Goal: Task Accomplishment & Management: Complete application form

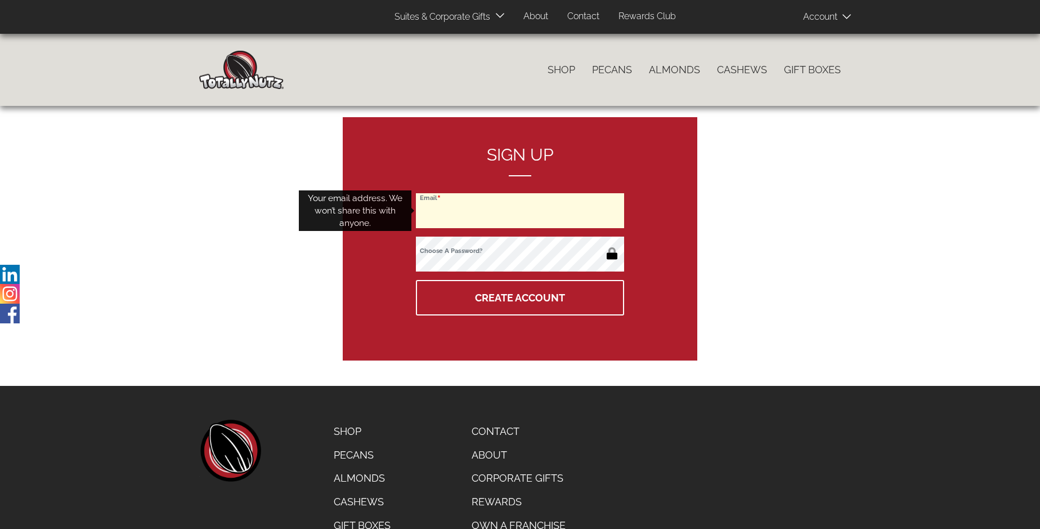
click at [520, 211] on input "Email" at bounding box center [520, 210] width 208 height 35
type input "hprol@aol.com"
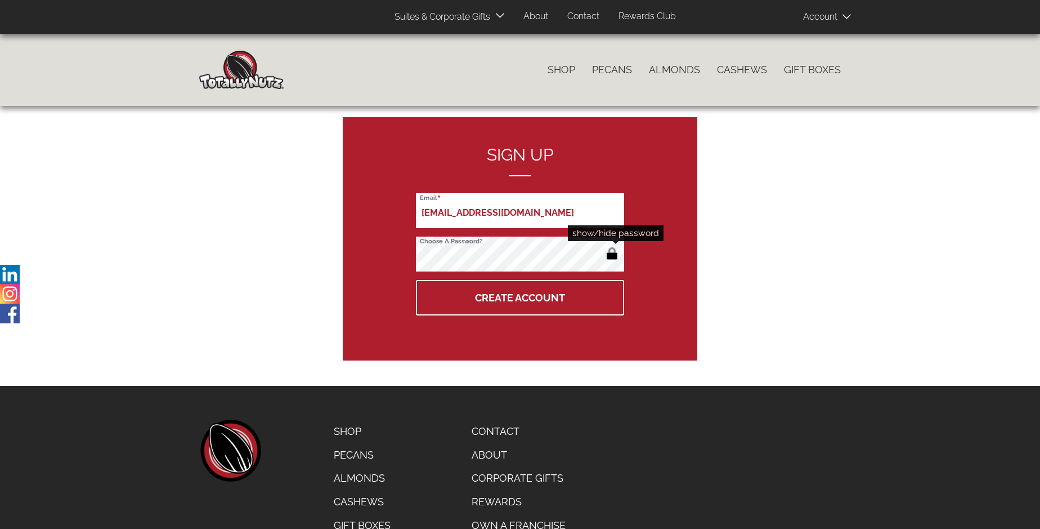
click at [612, 254] on button "button" at bounding box center [612, 254] width 19 height 18
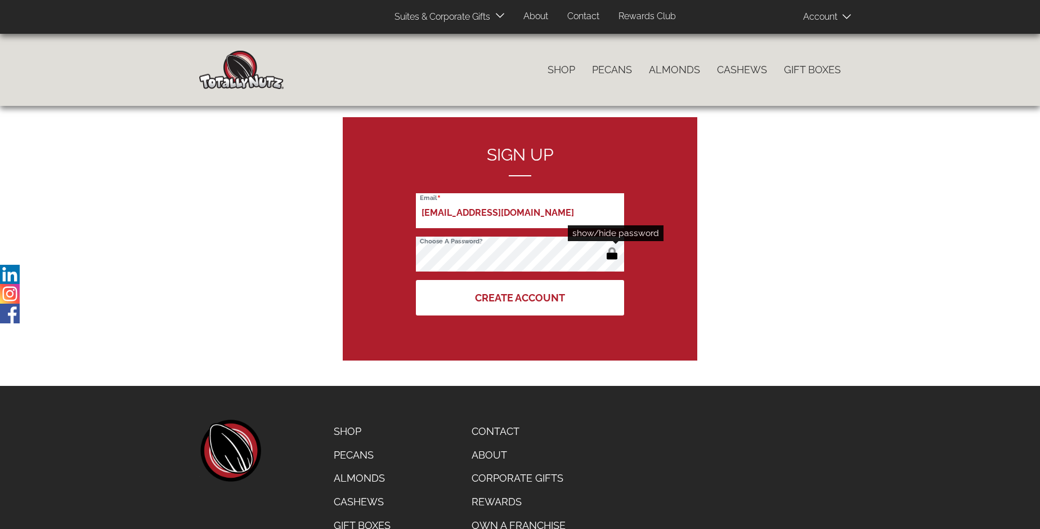
click at [520, 297] on button "Create Account" at bounding box center [520, 297] width 208 height 35
